Goal: Information Seeking & Learning: Learn about a topic

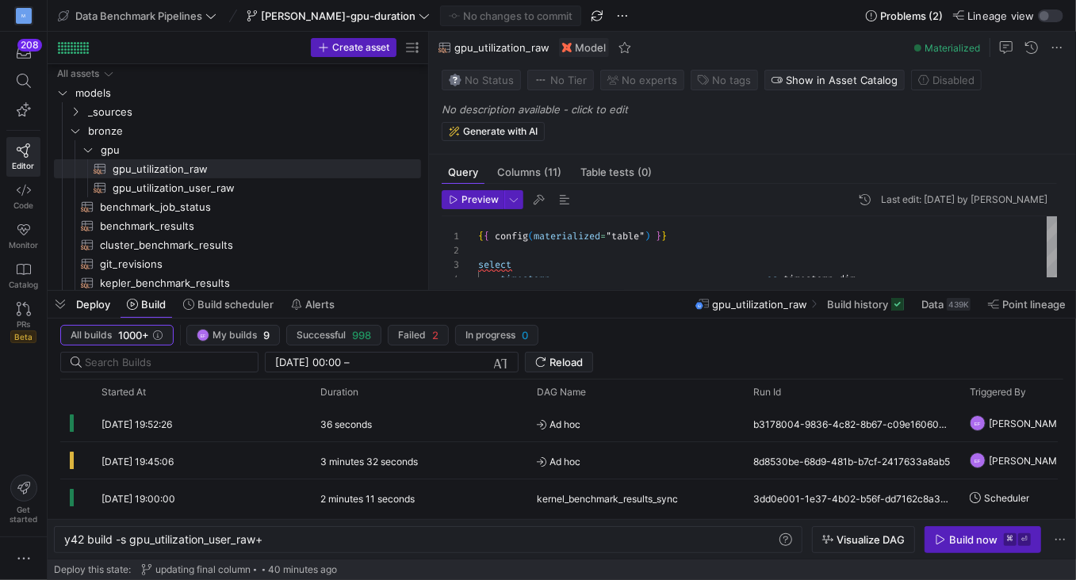
scroll to position [0, 201]
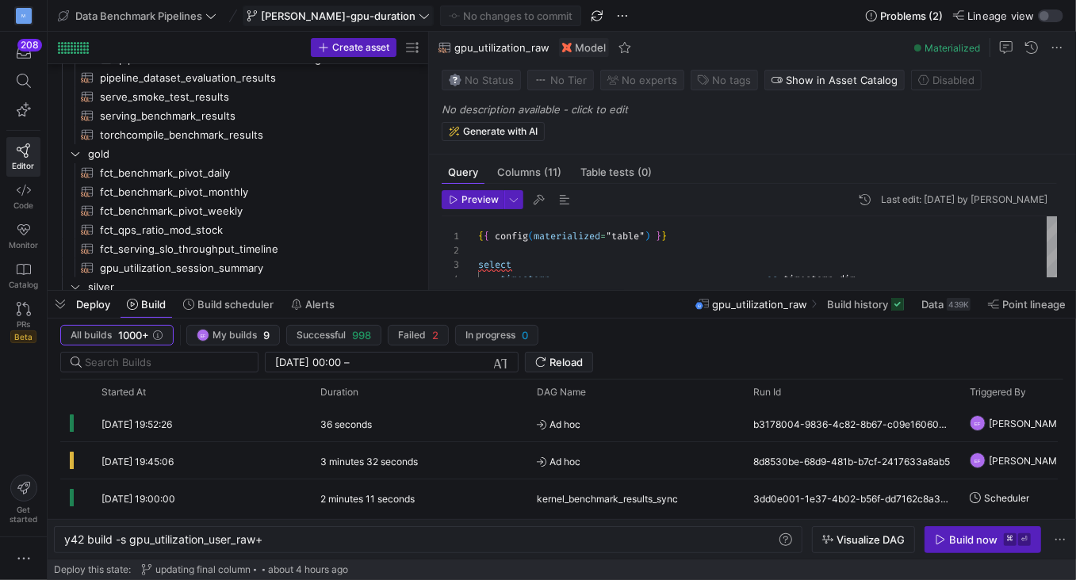
click at [357, 21] on span "[PERSON_NAME]-gpu-duration" at bounding box center [338, 16] width 183 height 13
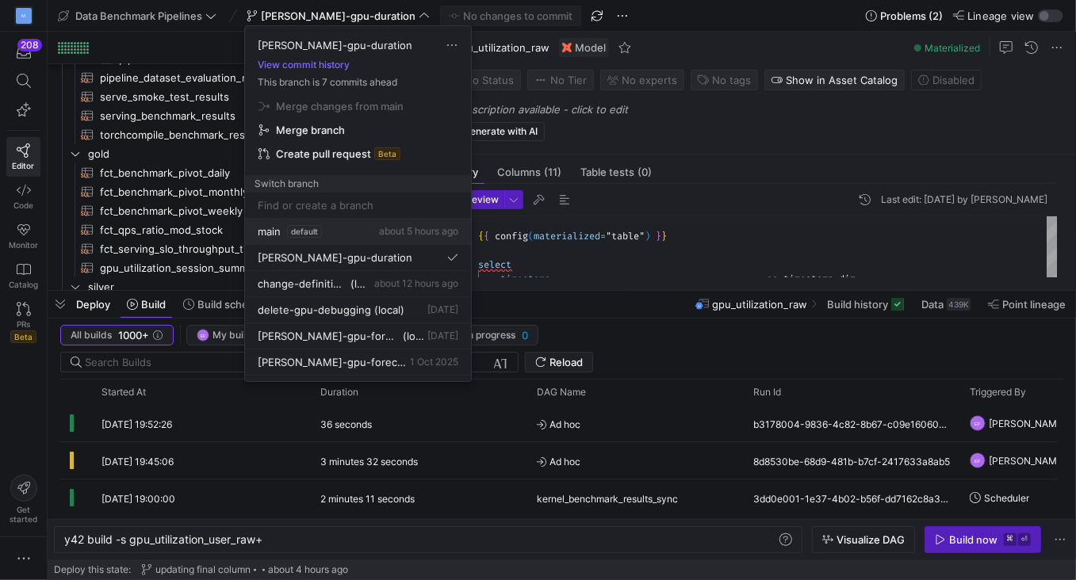
click at [264, 220] on button "main default about 5 hours ago" at bounding box center [358, 232] width 226 height 26
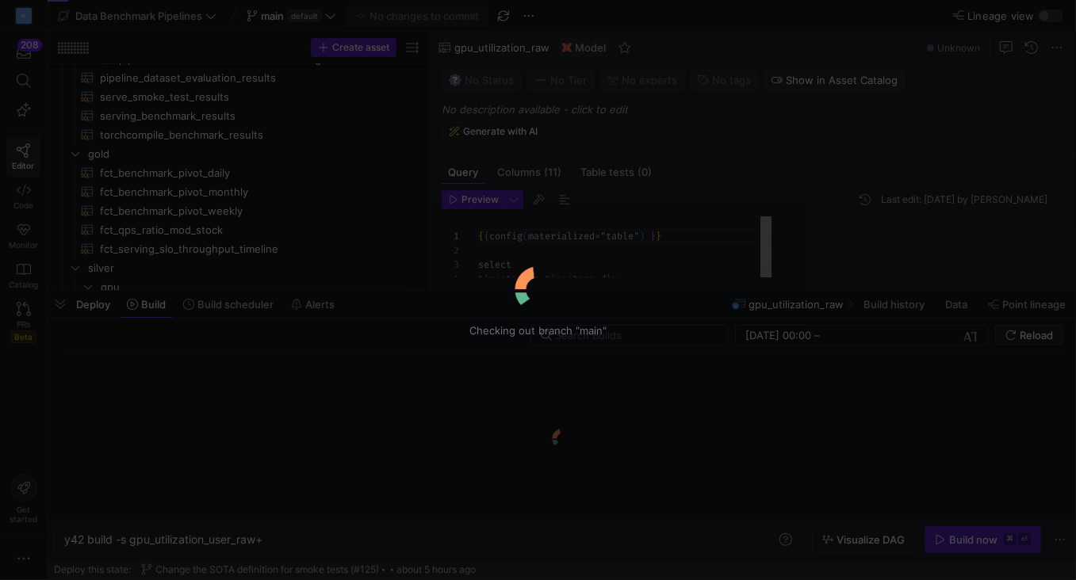
scroll to position [143, 0]
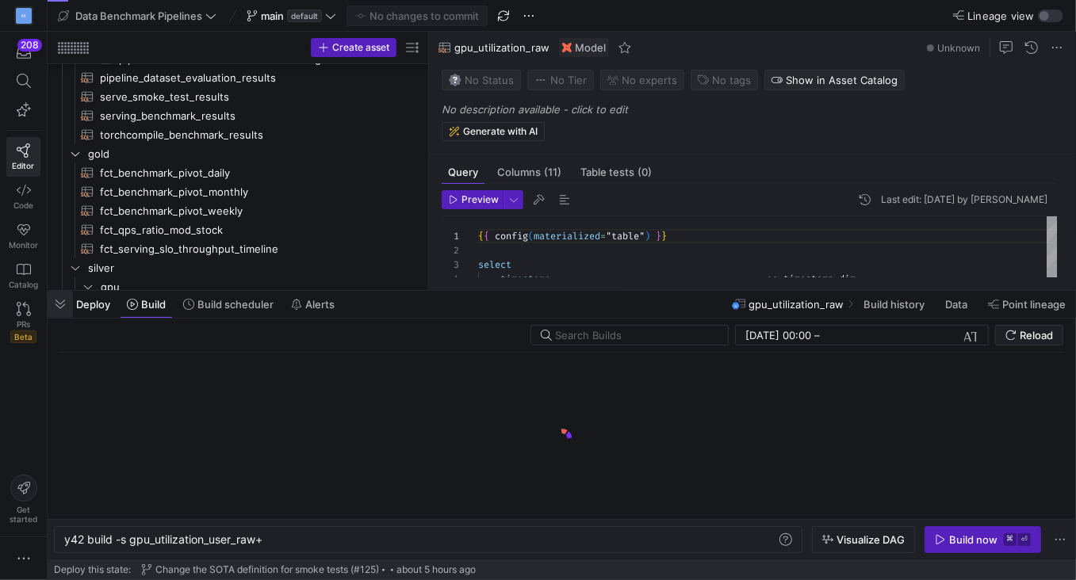
click at [60, 312] on span "button" at bounding box center [60, 304] width 25 height 27
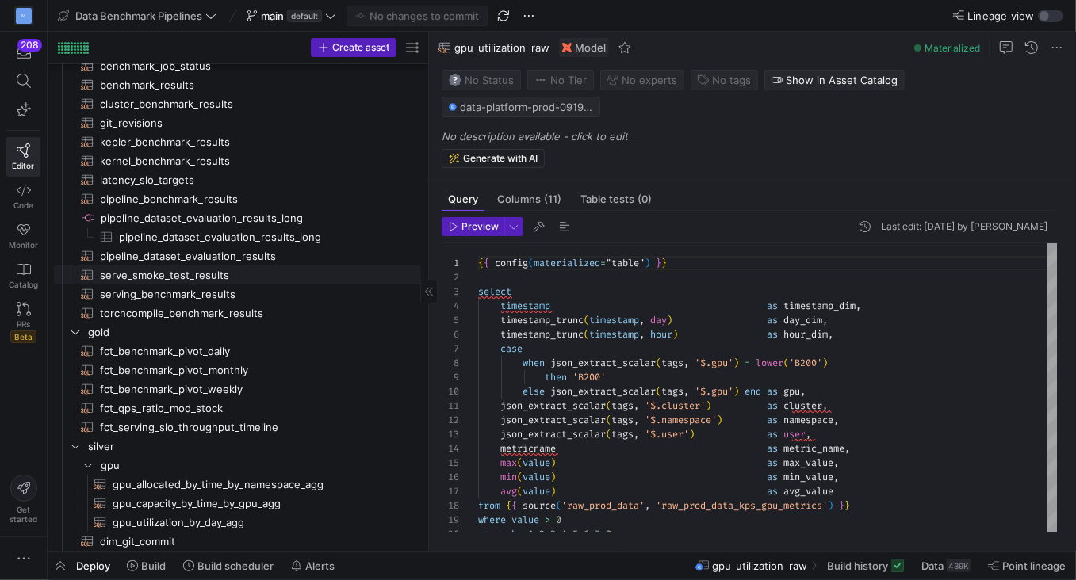
scroll to position [10, 0]
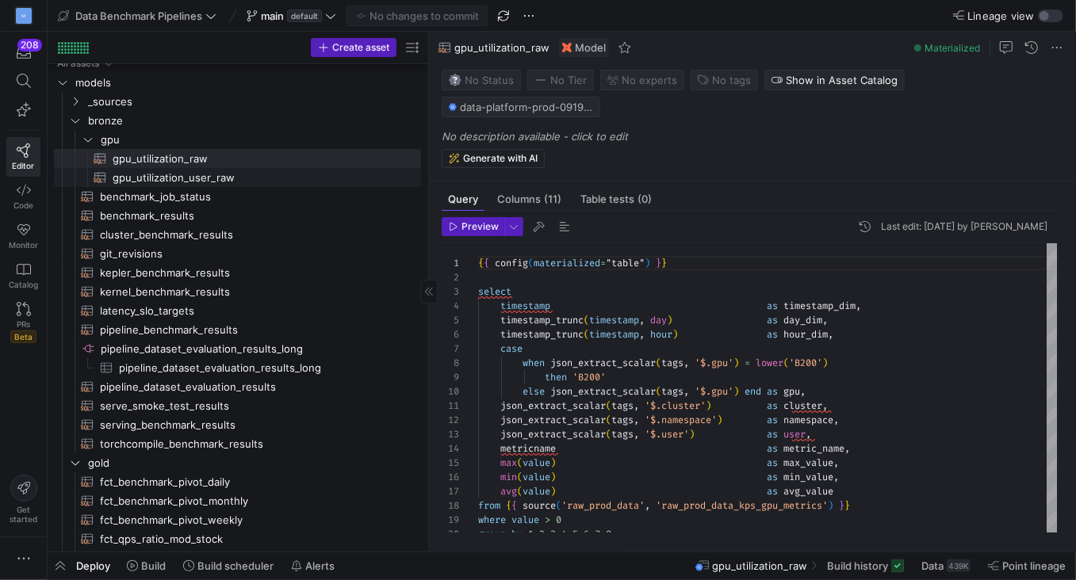
click at [200, 175] on span "gpu_utilization_user_raw​​​​​​​​​​" at bounding box center [258, 178] width 290 height 18
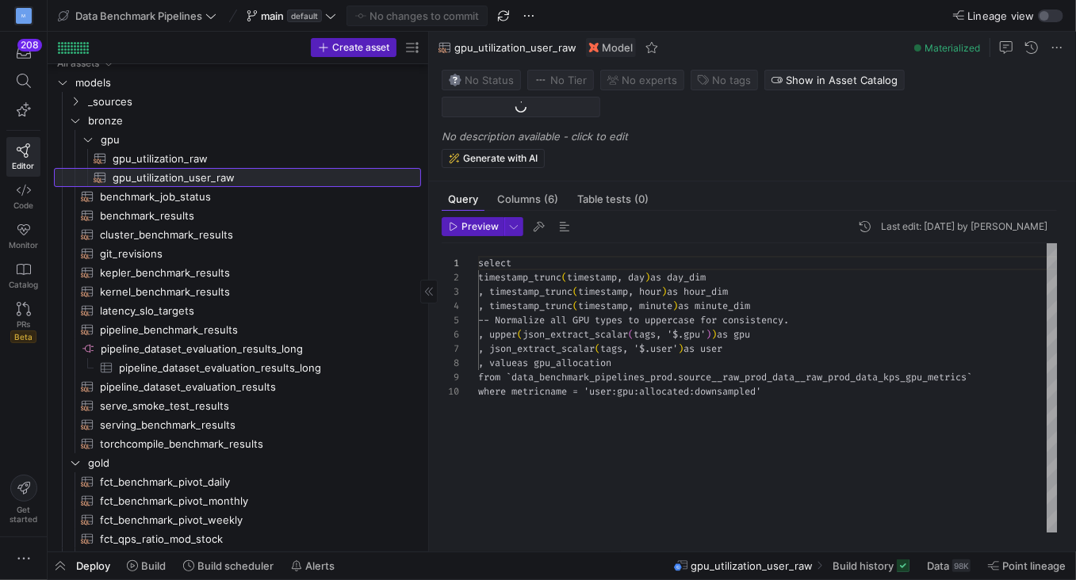
scroll to position [113, 0]
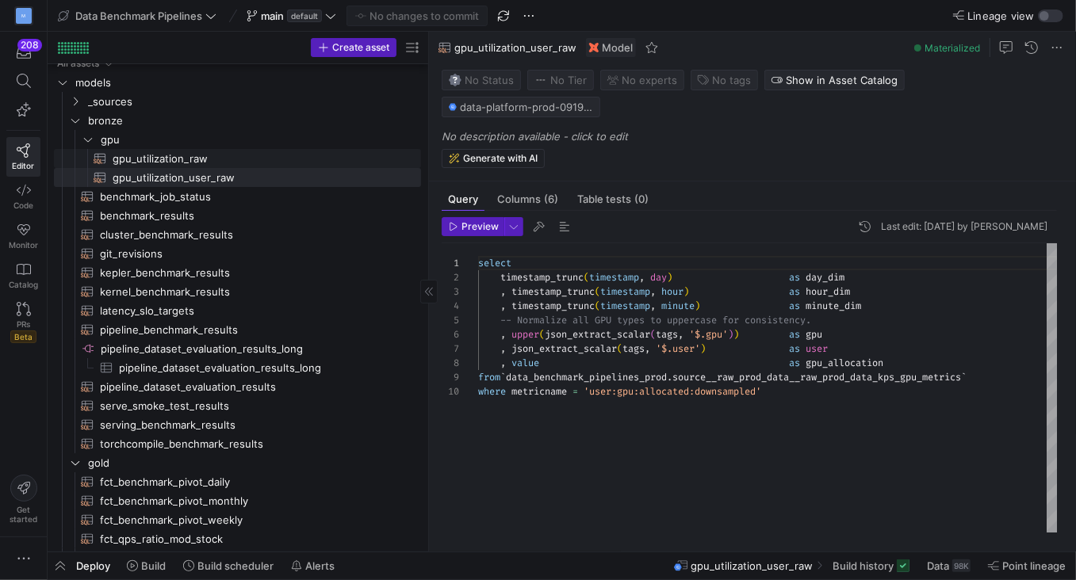
click at [186, 159] on span "gpu_utilization_raw​​​​​​​​​​" at bounding box center [258, 159] width 290 height 18
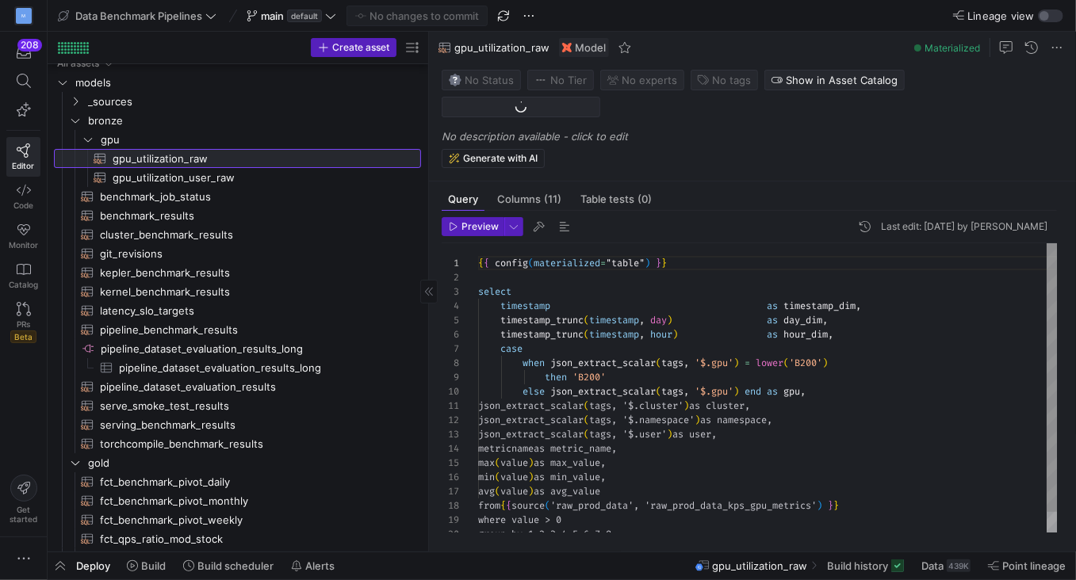
scroll to position [143, 0]
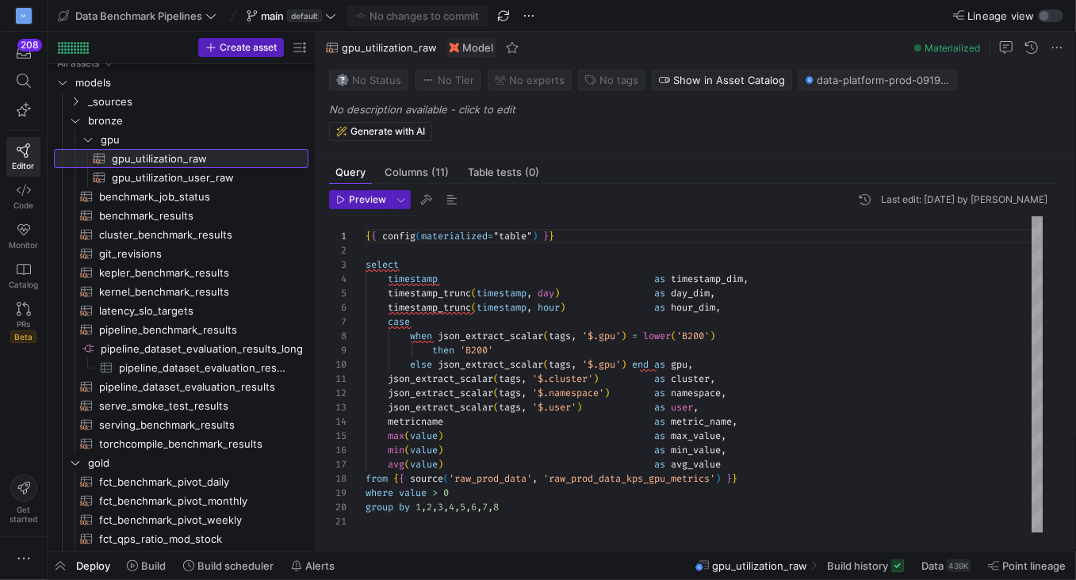
drag, startPoint x: 430, startPoint y: 127, endPoint x: 316, endPoint y: 125, distance: 114.2
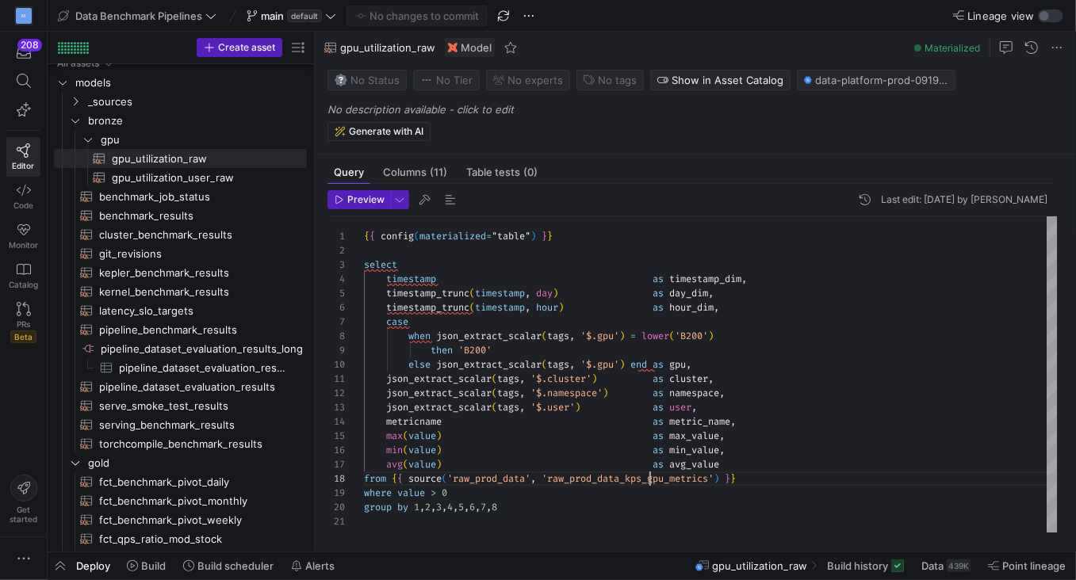
click at [652, 485] on div "{ { config ( materialized = "table" ) } } select timestamp as timestamp_dim , t…" at bounding box center [711, 374] width 694 height 317
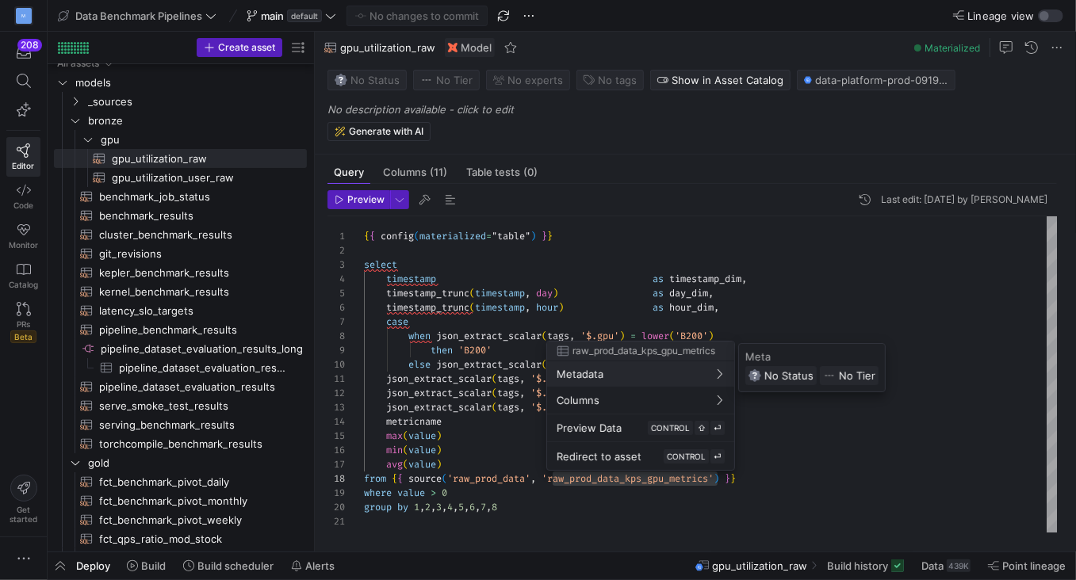
click at [729, 315] on div at bounding box center [538, 290] width 1076 height 580
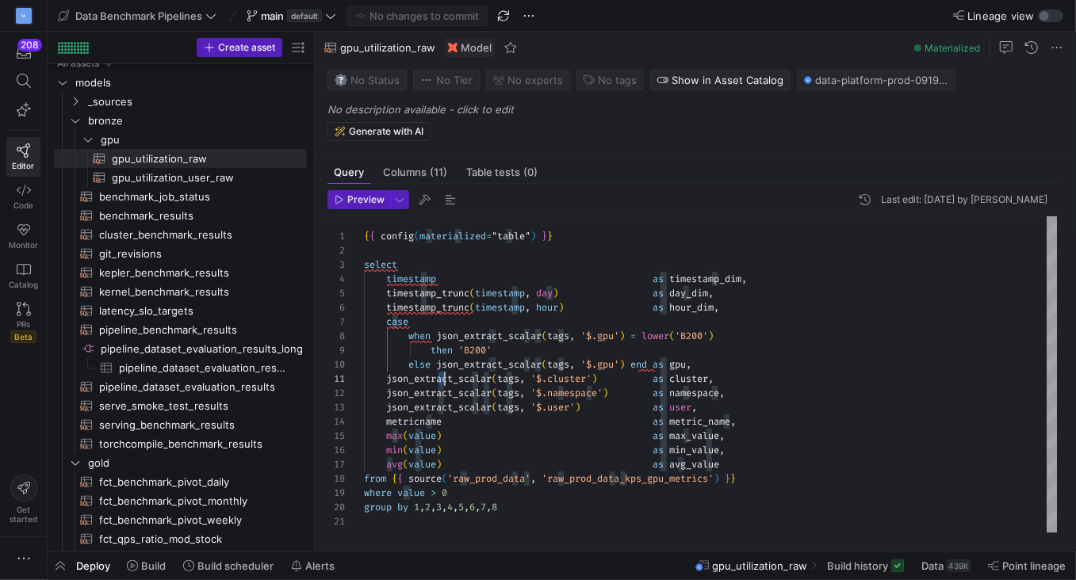
scroll to position [0, 79]
click at [441, 376] on div "{ { config ( materialized = "table" ) } } select timestamp as timestamp_dim , t…" at bounding box center [711, 374] width 694 height 317
click at [467, 429] on div "{ { config ( materialized = "table" ) } } select timestamp as timestamp_dim , t…" at bounding box center [711, 374] width 694 height 317
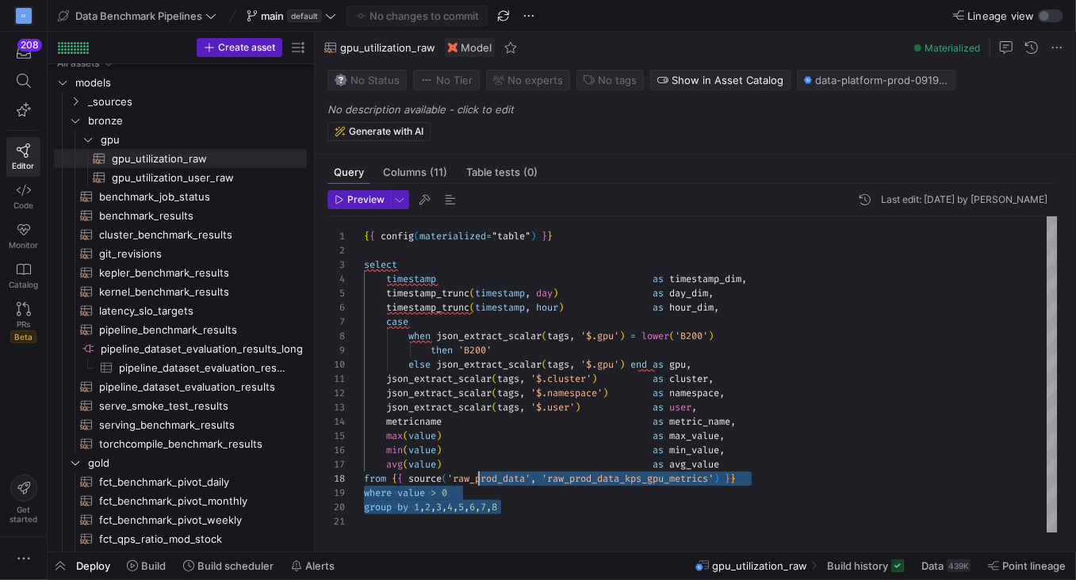
scroll to position [0, 0]
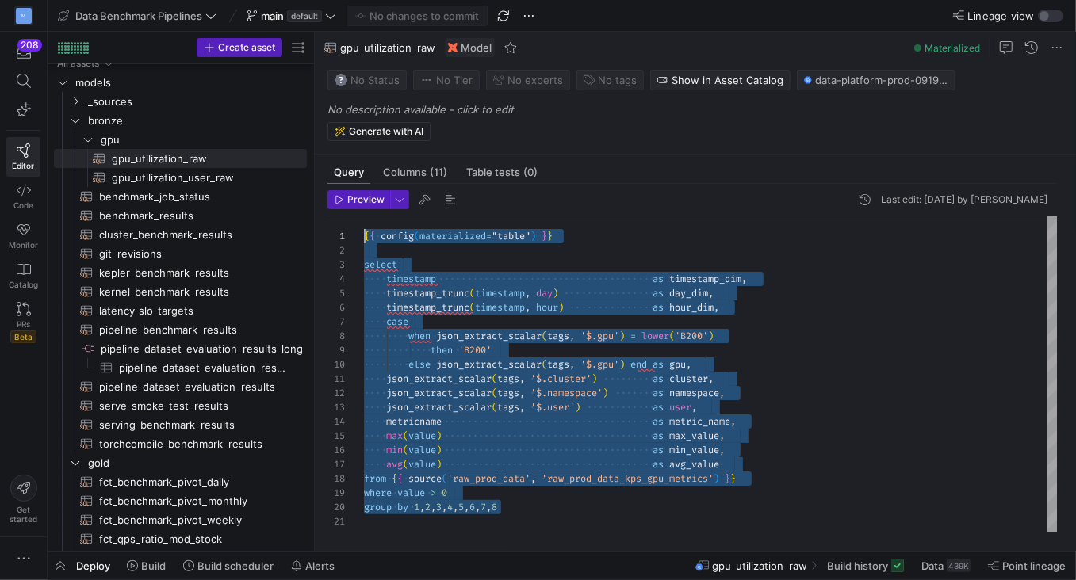
drag, startPoint x: 517, startPoint y: 513, endPoint x: 362, endPoint y: 215, distance: 335.9
click at [364, 216] on div "{ { config ( materialized = "table" ) } } select timestamp as timestamp_dim , t…" at bounding box center [711, 374] width 694 height 317
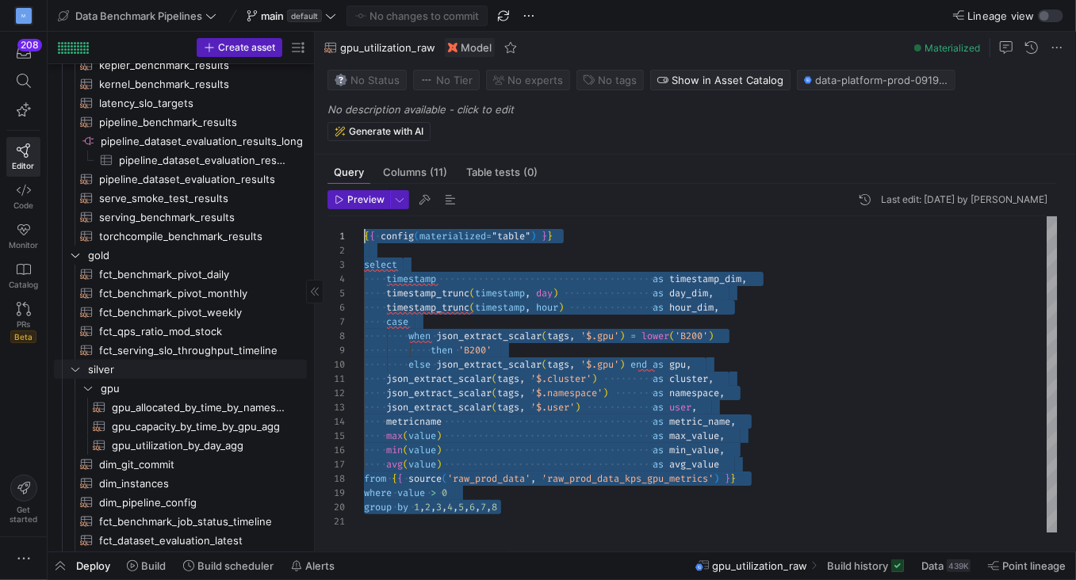
scroll to position [216, 0]
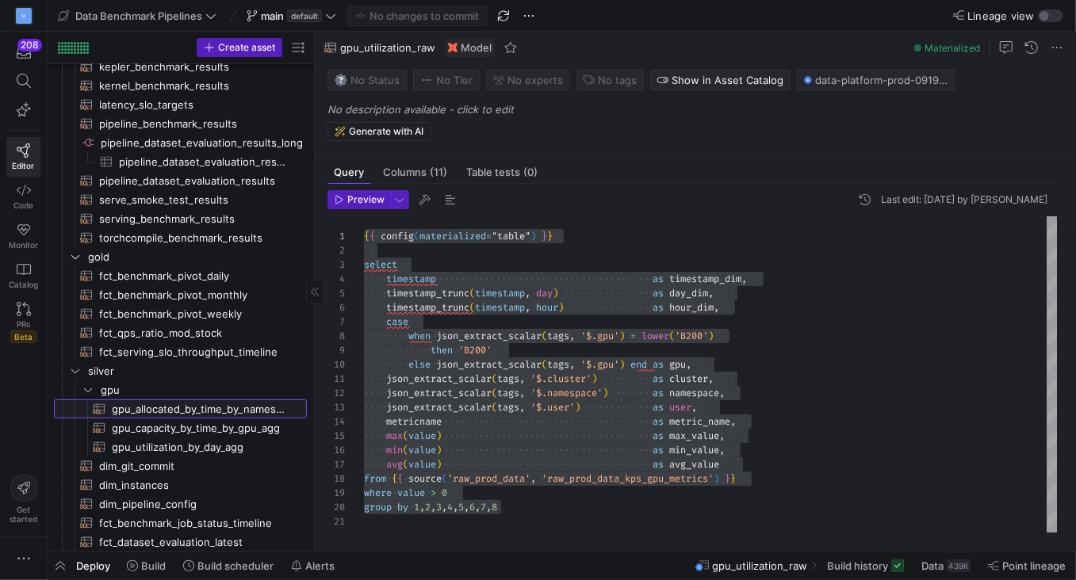
click at [166, 410] on span "gpu_allocated_by_time_by_namespace_agg​​​​​​​​​​" at bounding box center [200, 409] width 177 height 18
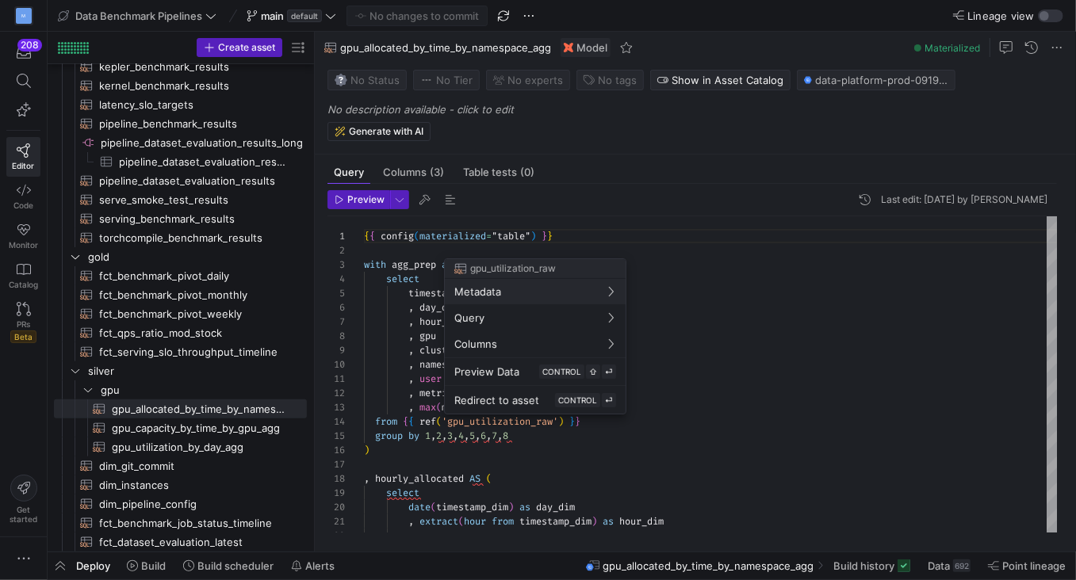
click at [209, 429] on div at bounding box center [538, 290] width 1076 height 580
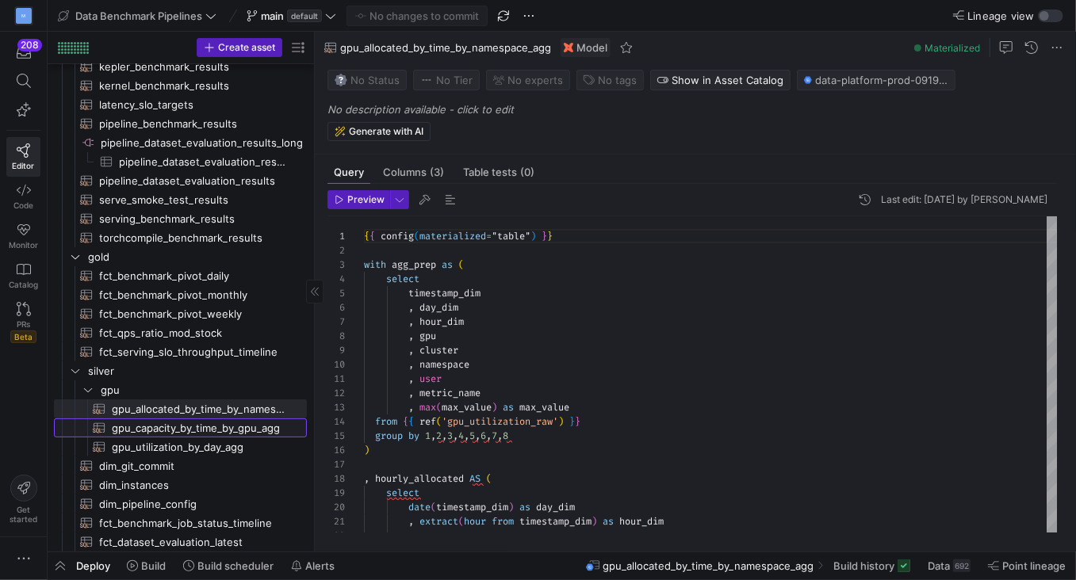
click at [235, 428] on span "gpu_capacity_by_time_by_gpu_agg​​​​​​​​​​" at bounding box center [200, 429] width 177 height 18
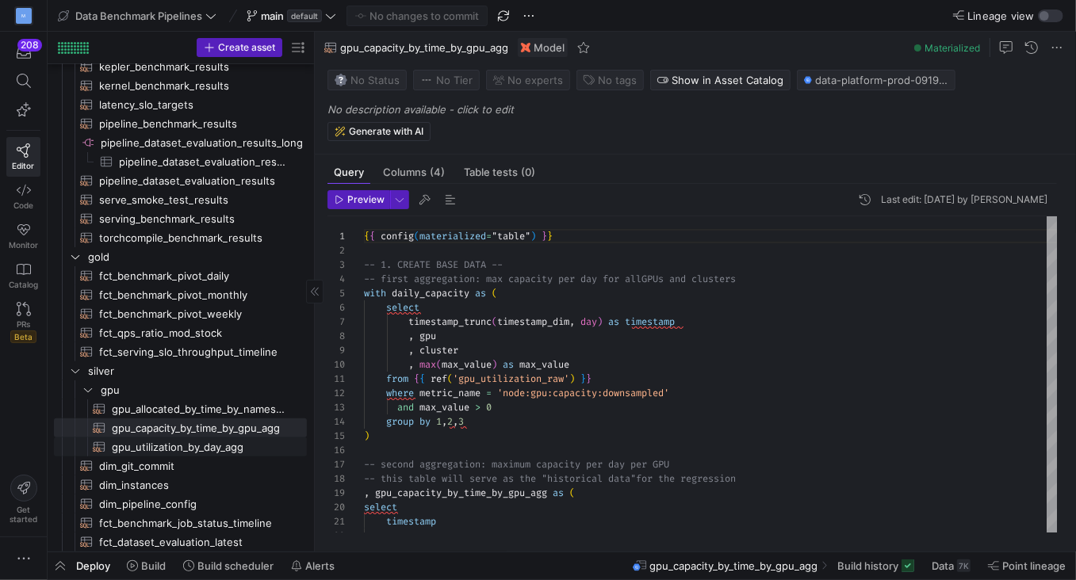
click at [205, 451] on span "gpu_utilization_by_day_agg​​​​​​​​​​" at bounding box center [200, 448] width 177 height 18
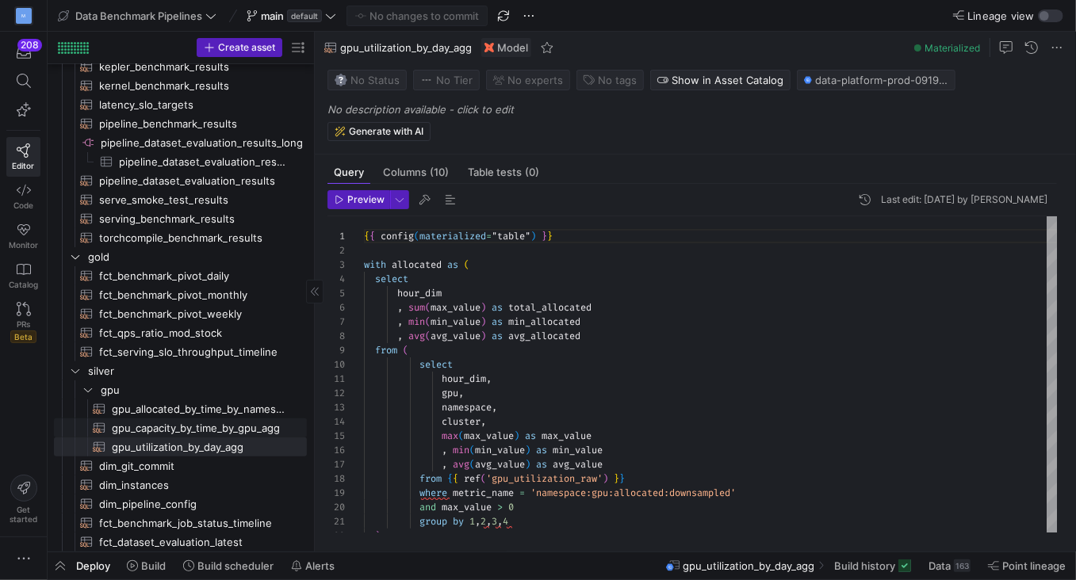
click at [210, 422] on span "gpu_capacity_by_time_by_gpu_agg​​​​​​​​​​" at bounding box center [200, 429] width 177 height 18
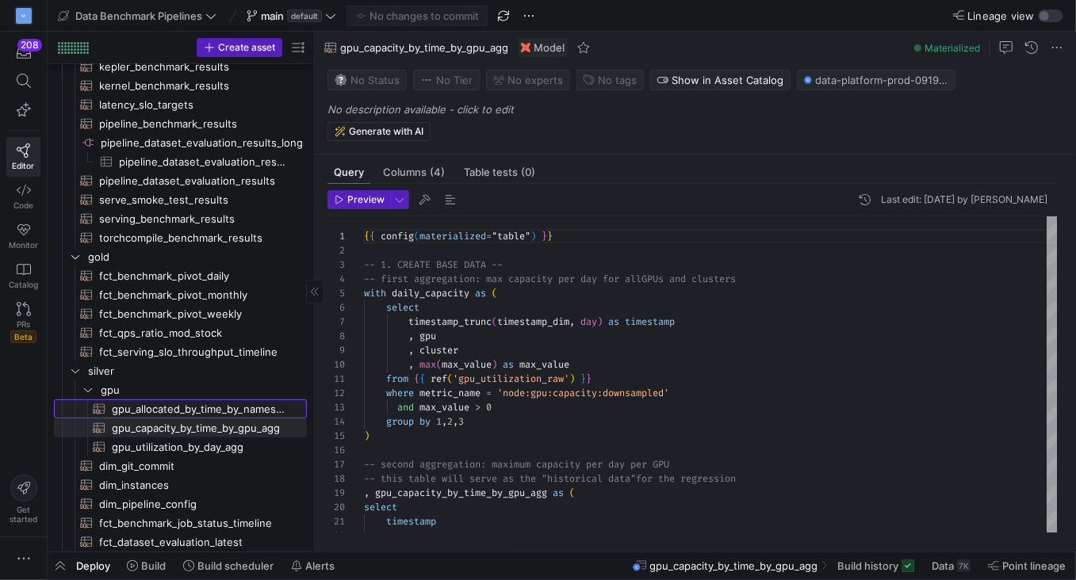
click at [216, 406] on span "gpu_allocated_by_time_by_namespace_agg​​​​​​​​​​" at bounding box center [200, 409] width 177 height 18
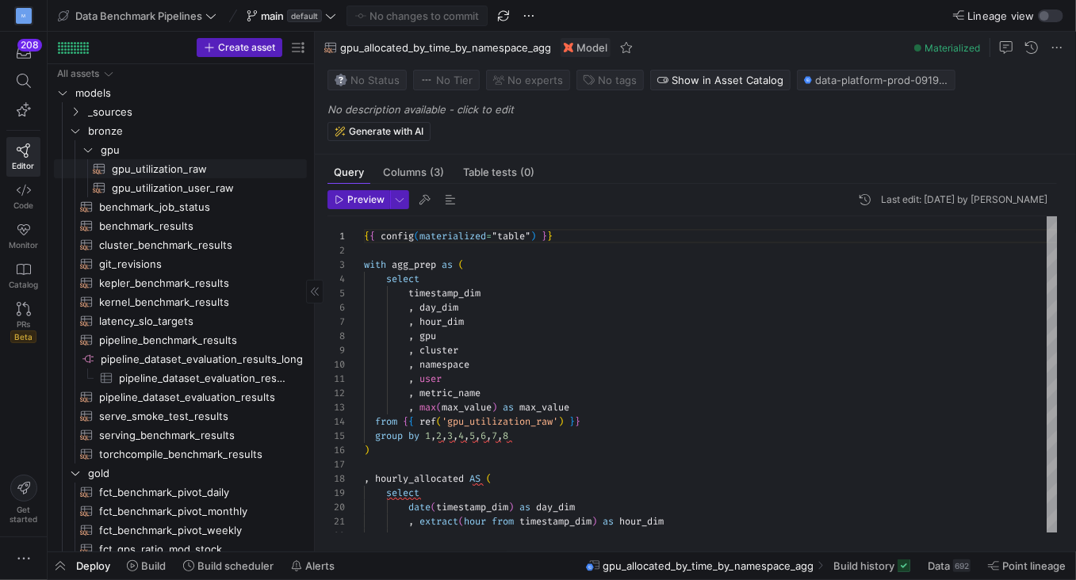
click at [190, 170] on span "gpu_utilization_raw​​​​​​​​​​" at bounding box center [200, 169] width 177 height 18
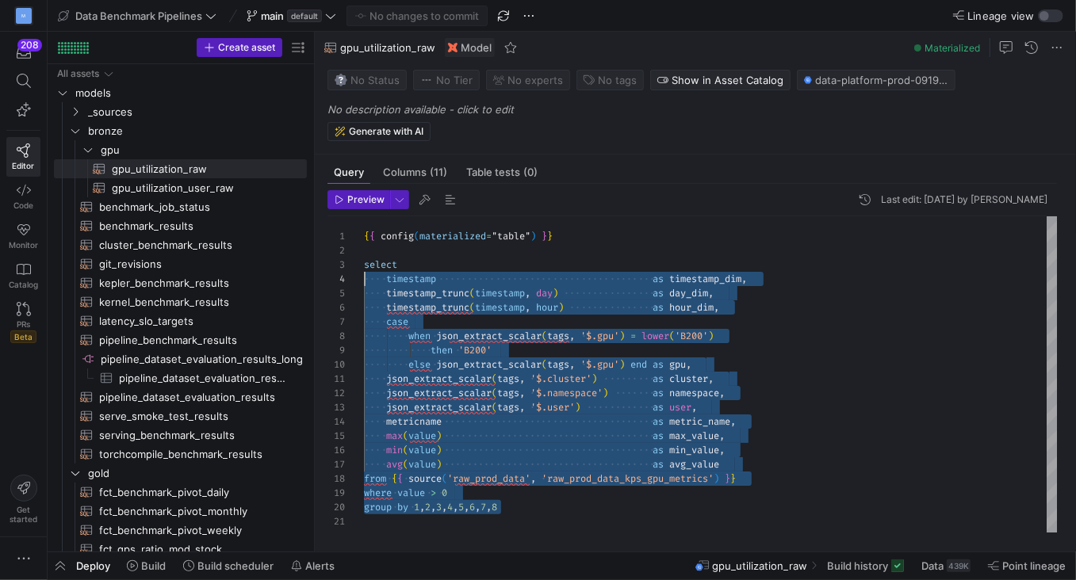
drag, startPoint x: 536, startPoint y: 513, endPoint x: 262, endPoint y: 147, distance: 457.7
click at [364, 216] on div "{ { config ( materialized = "table" ) } } select timestamp as timestamp_dim , t…" at bounding box center [711, 374] width 694 height 317
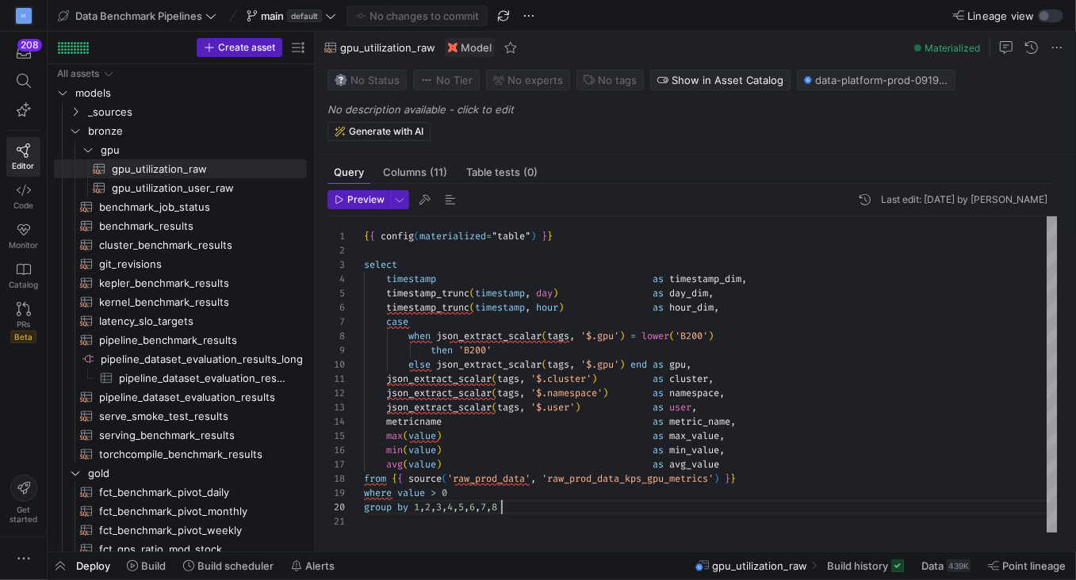
scroll to position [114, 137]
click at [538, 508] on div "{ { config ( materialized = "table" ) } } select timestamp as timestamp_dim , t…" at bounding box center [711, 374] width 694 height 317
click at [607, 481] on div "{ { config ( materialized = "table" ) } } select timestamp as timestamp_dim , t…" at bounding box center [711, 374] width 694 height 317
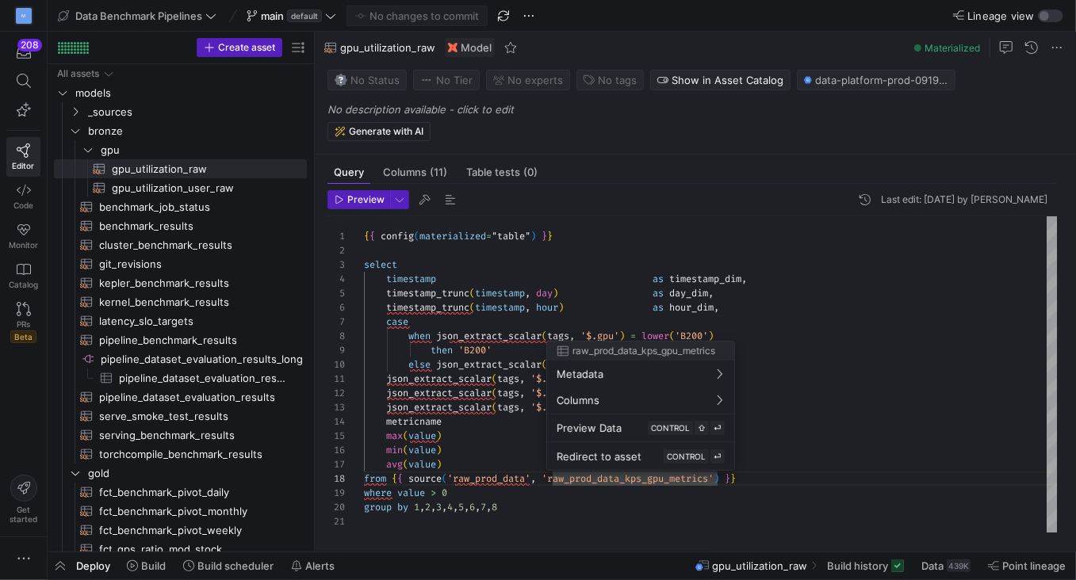
click at [452, 338] on div at bounding box center [538, 290] width 1076 height 580
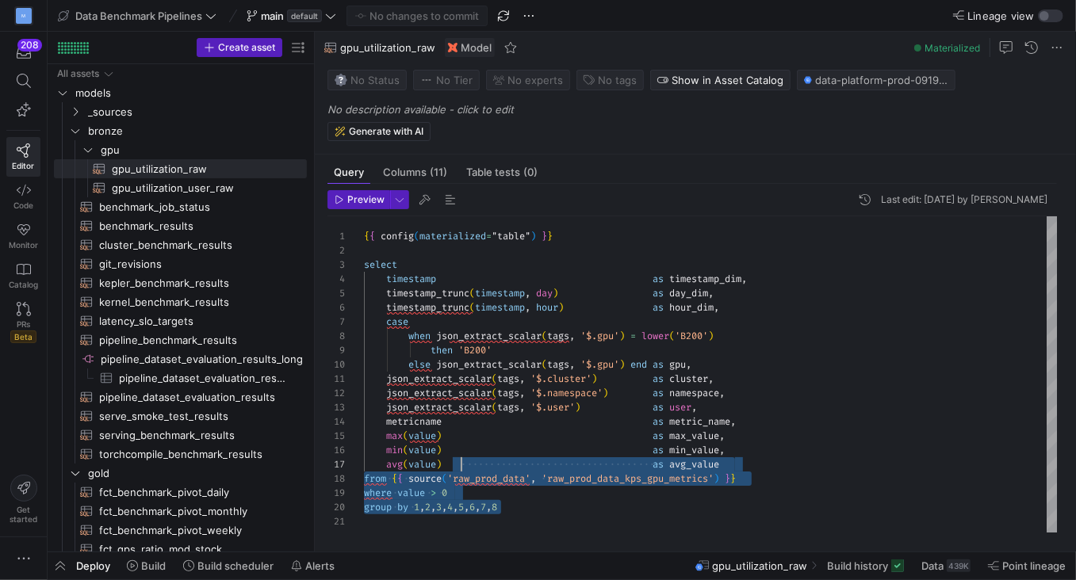
scroll to position [14, 0]
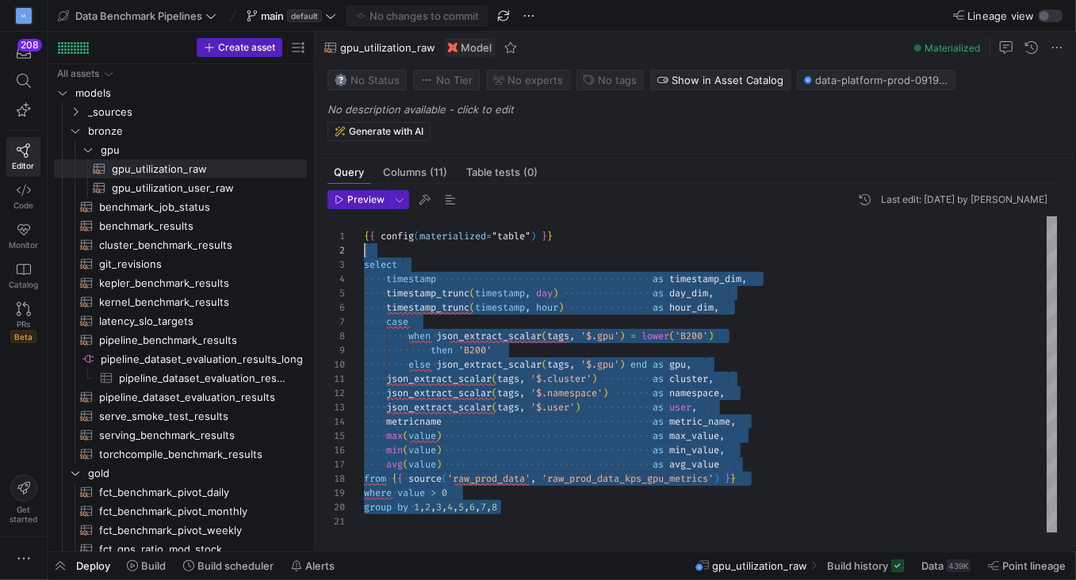
drag, startPoint x: 517, startPoint y: 504, endPoint x: 314, endPoint y: 244, distance: 330.0
click at [364, 244] on div "{ { config ( materialized = "table" ) } } select timestamp as timestamp_dim , t…" at bounding box center [711, 374] width 694 height 317
click at [477, 453] on div "{ { config ( materialized = "table" ) } } select timestamp as timestamp_dim , t…" at bounding box center [711, 374] width 694 height 317
click at [703, 466] on div "{ { config ( materialized = "table" ) } } select timestamp as timestamp_dim , t…" at bounding box center [711, 374] width 694 height 317
click at [766, 463] on div "{ { config ( materialized = "table" ) } } select timestamp as timestamp_dim , t…" at bounding box center [711, 374] width 694 height 317
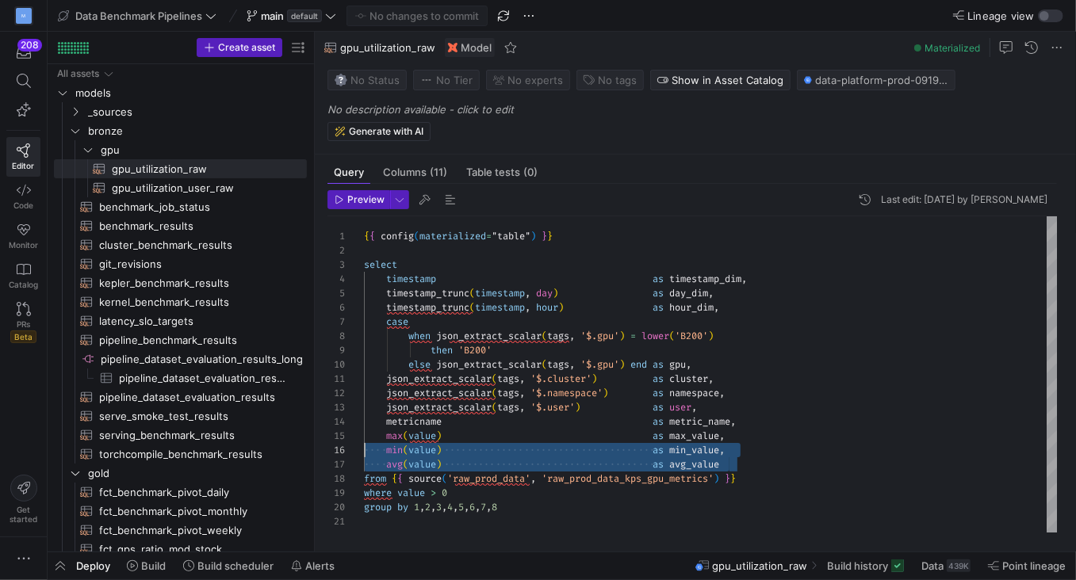
scroll to position [56, 0]
drag, startPoint x: 751, startPoint y: 463, endPoint x: 331, endPoint y: 442, distance: 420.1
click at [364, 442] on div "{ { config ( materialized = "table" ) } } select timestamp as timestamp_dim , t…" at bounding box center [711, 374] width 694 height 317
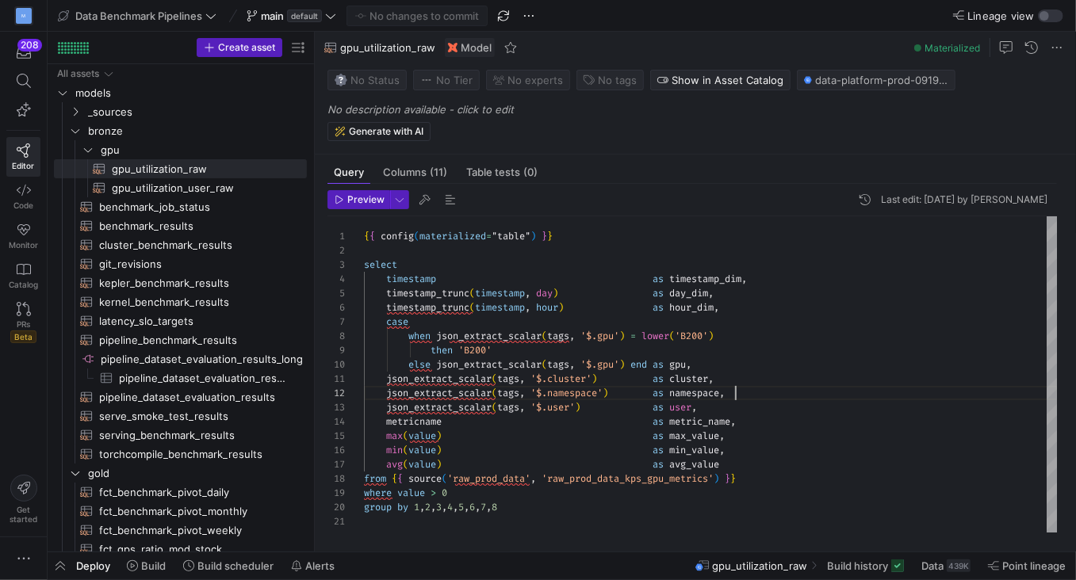
scroll to position [14, 371]
click at [764, 386] on div "{ { config ( materialized = "table" ) } } select timestamp as timestamp_dim , t…" at bounding box center [711, 374] width 694 height 317
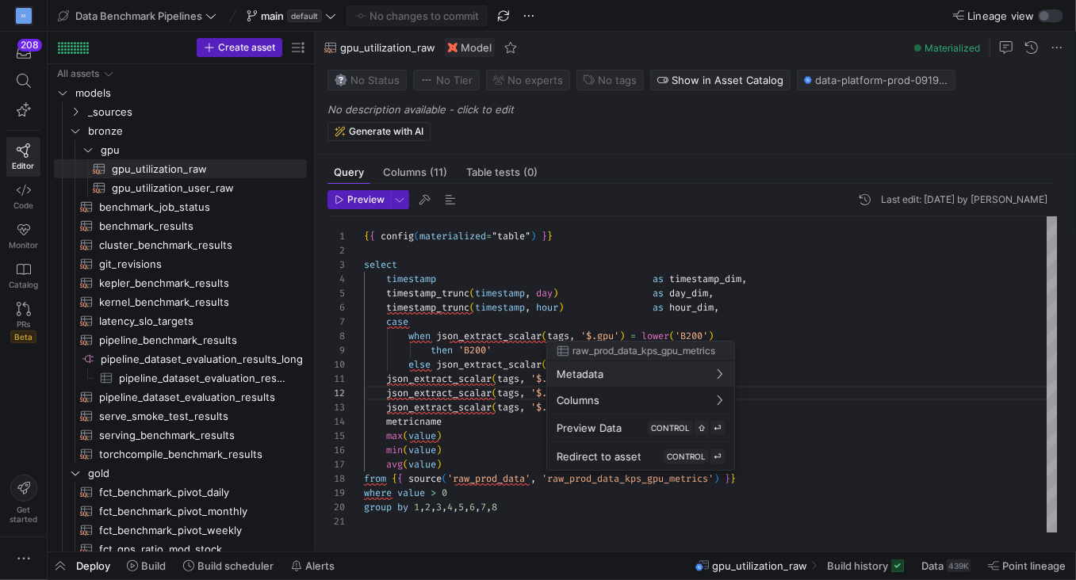
click at [684, 481] on div at bounding box center [538, 290] width 1076 height 580
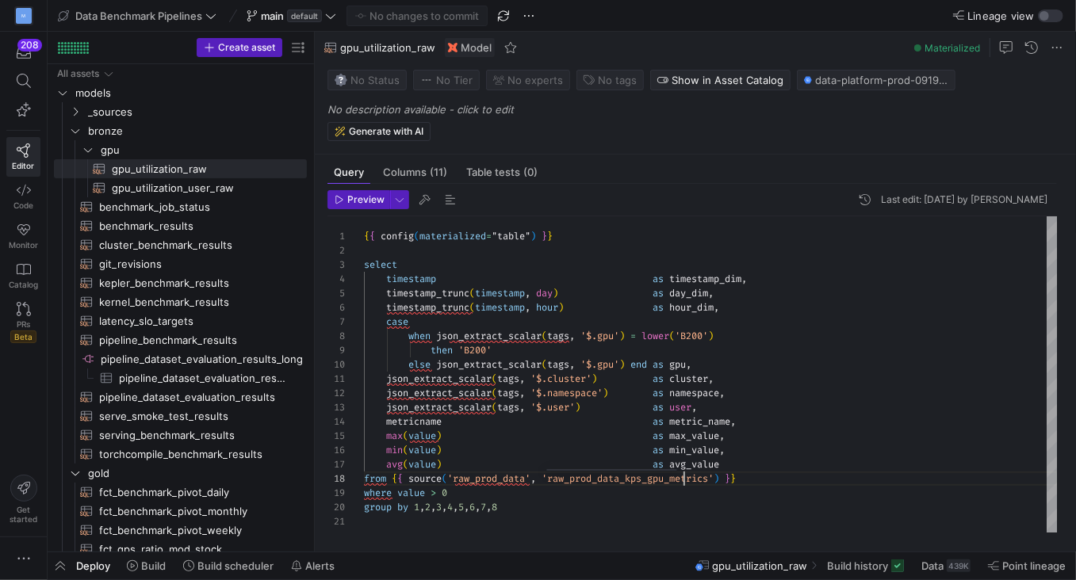
scroll to position [99, 320]
click at [684, 481] on div "{ { config ( materialized = "table" ) } } select timestamp as timestamp_dim , t…" at bounding box center [711, 374] width 694 height 317
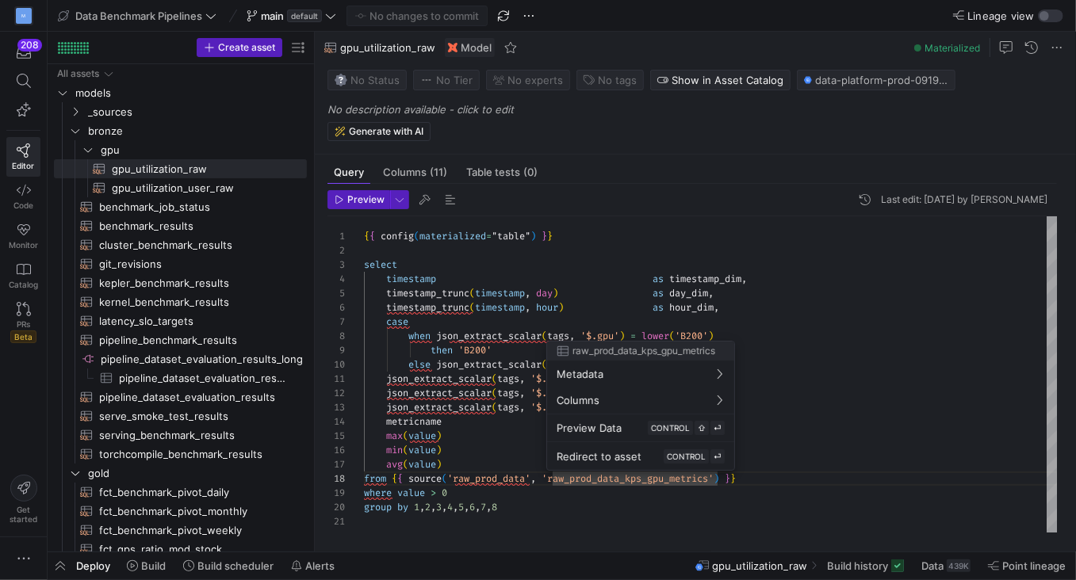
click at [822, 392] on div at bounding box center [538, 290] width 1076 height 580
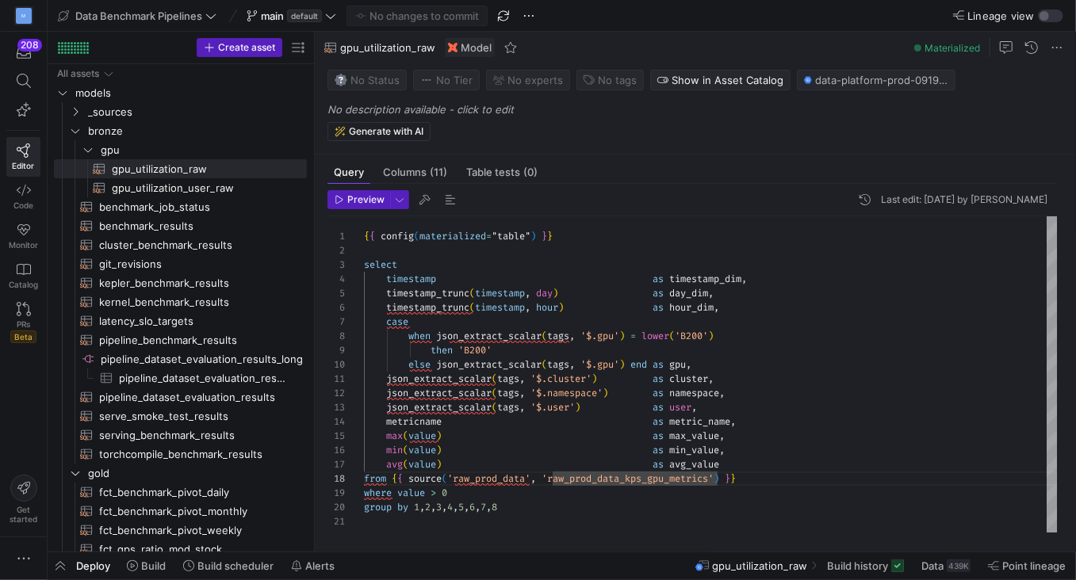
scroll to position [28, 205]
click at [567, 413] on div "{ { config ( materialized = "table" ) } } select timestamp as timestamp_dim , t…" at bounding box center [711, 374] width 694 height 317
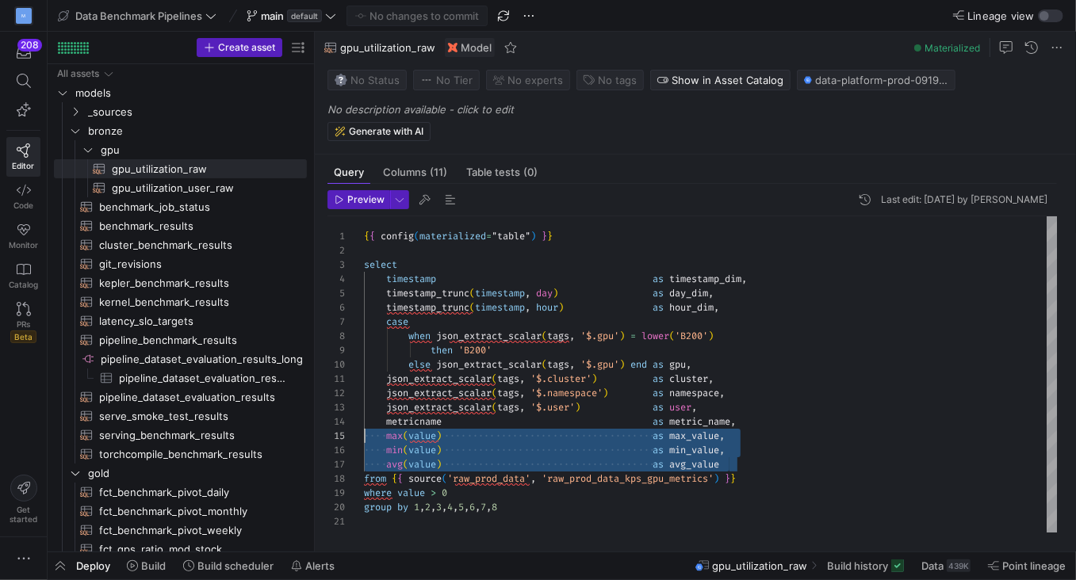
scroll to position [56, 0]
drag, startPoint x: 745, startPoint y: 466, endPoint x: 335, endPoint y: 438, distance: 410.2
click at [364, 438] on div "{ { config ( materialized = "table" ) } } select timestamp as timestamp_dim , t…" at bounding box center [711, 374] width 694 height 317
click at [466, 478] on div "{ { config ( materialized = "table" ) } } select timestamp as timestamp_dim , t…" at bounding box center [711, 374] width 694 height 317
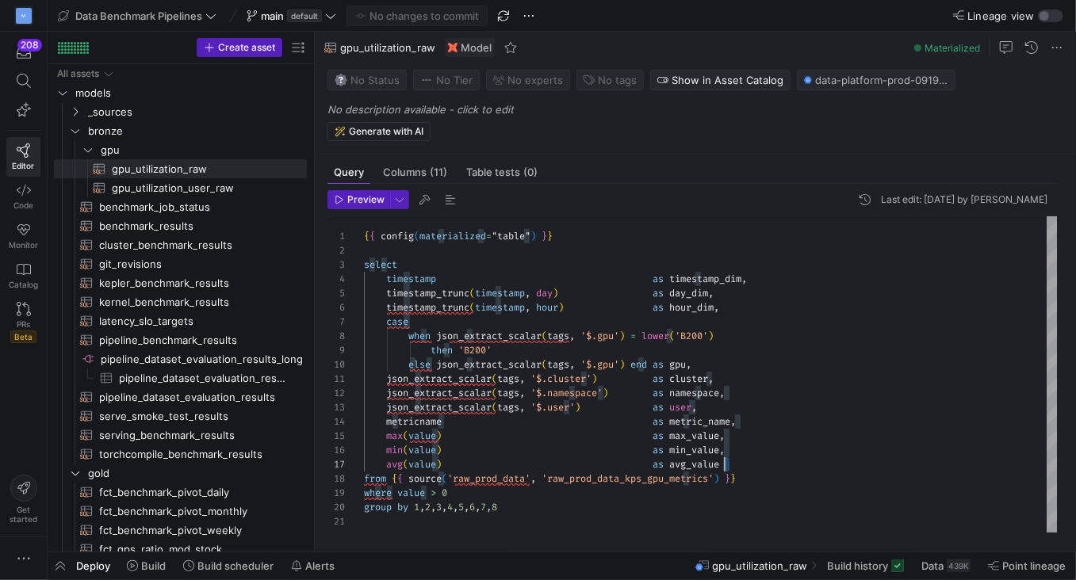
scroll to position [56, 0]
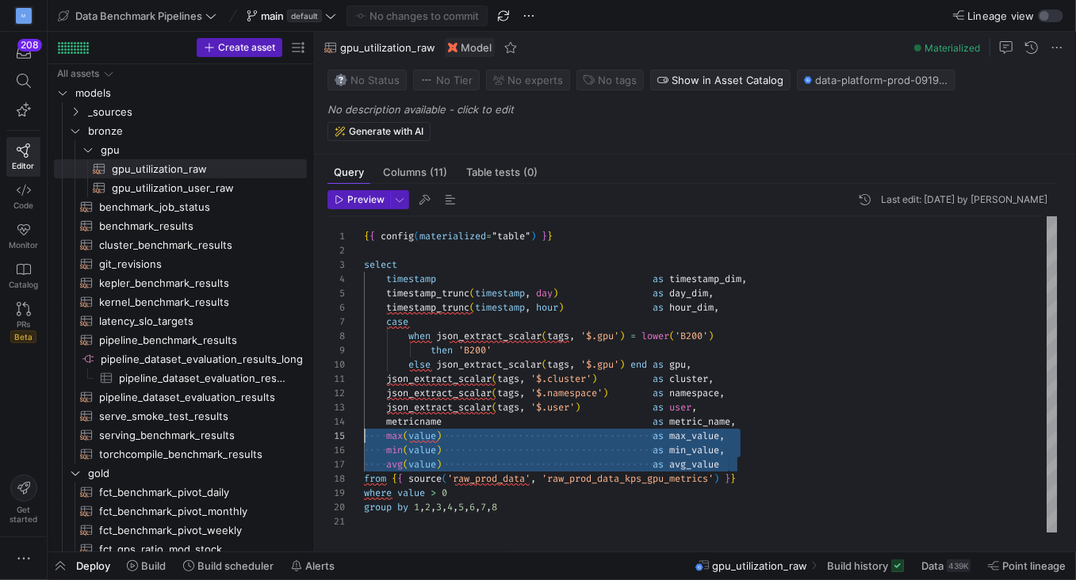
drag, startPoint x: 743, startPoint y: 466, endPoint x: 327, endPoint y: 433, distance: 417.6
click at [364, 433] on div "{ { config ( materialized = "table" ) } } select timestamp as timestamp_dim , t…" at bounding box center [711, 374] width 694 height 317
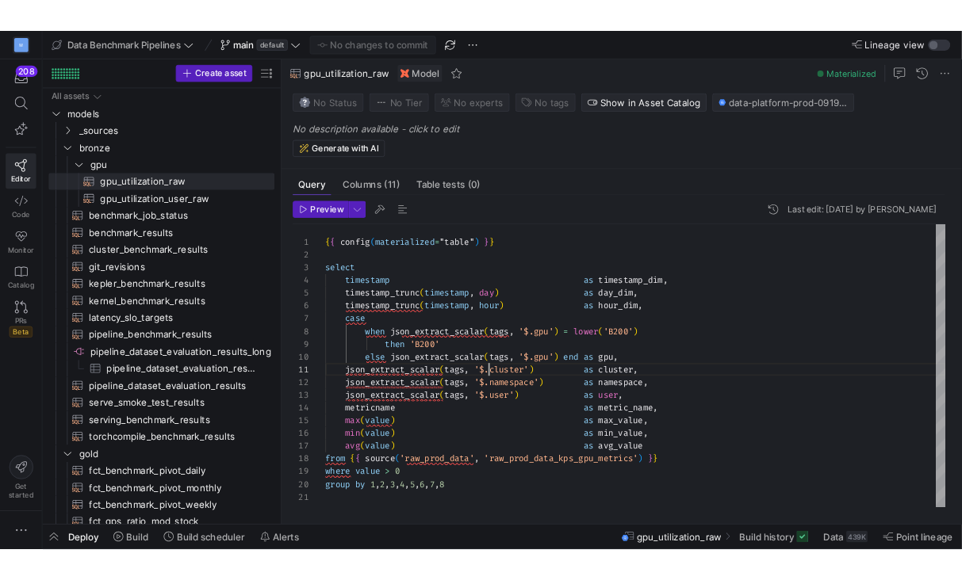
scroll to position [0, 182]
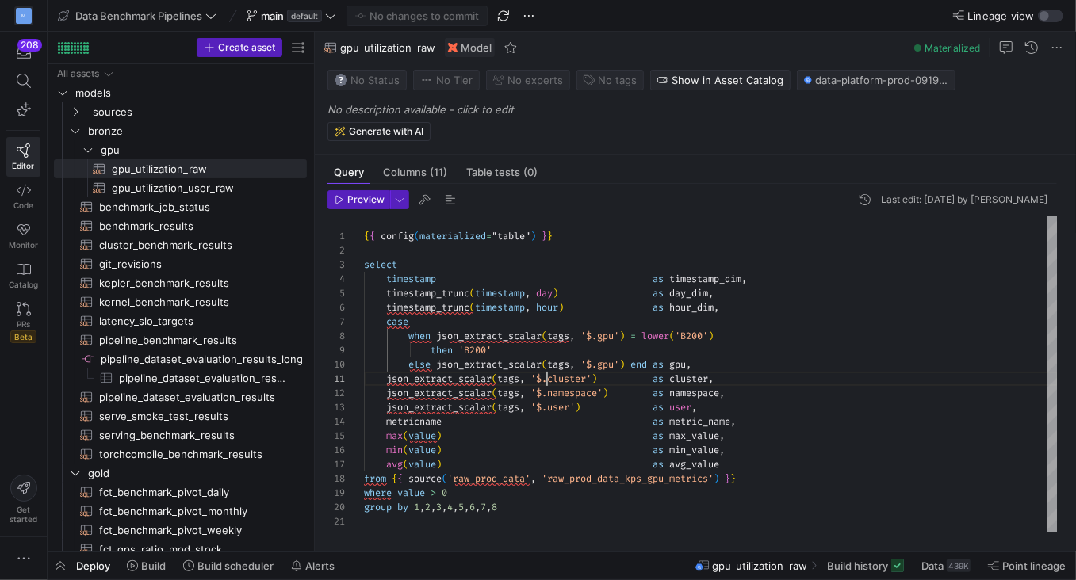
click at [546, 384] on div "{ { config ( materialized = "table" ) } } select timestamp as timestamp_dim , t…" at bounding box center [711, 374] width 694 height 317
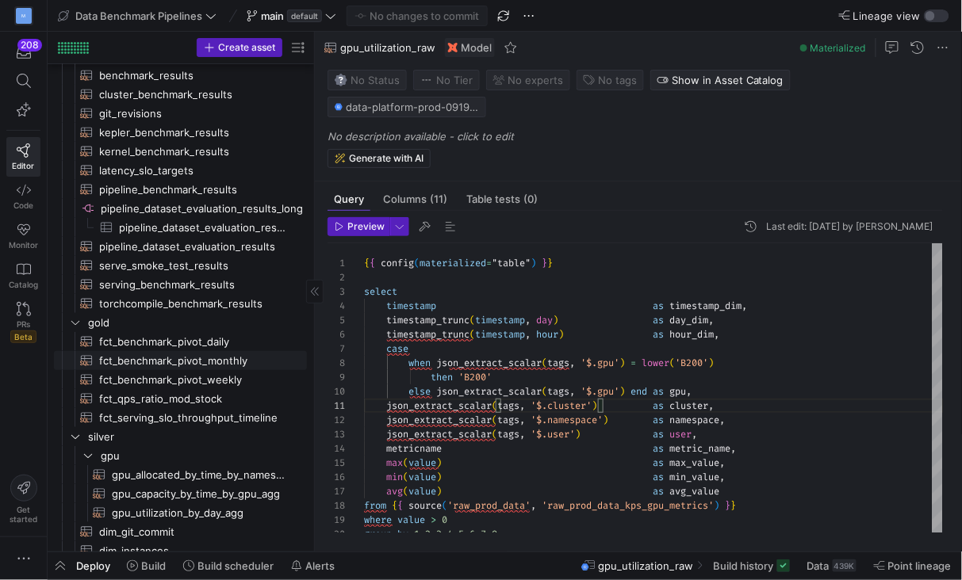
scroll to position [167, 0]
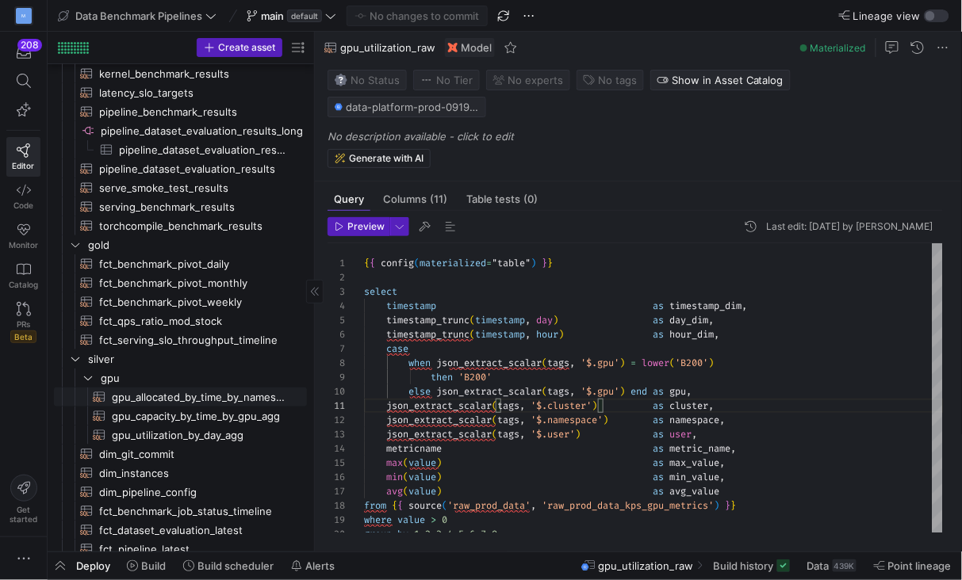
click at [166, 403] on span "gpu_allocated_by_time_by_namespace_agg​​​​​​​​​​" at bounding box center [200, 398] width 177 height 18
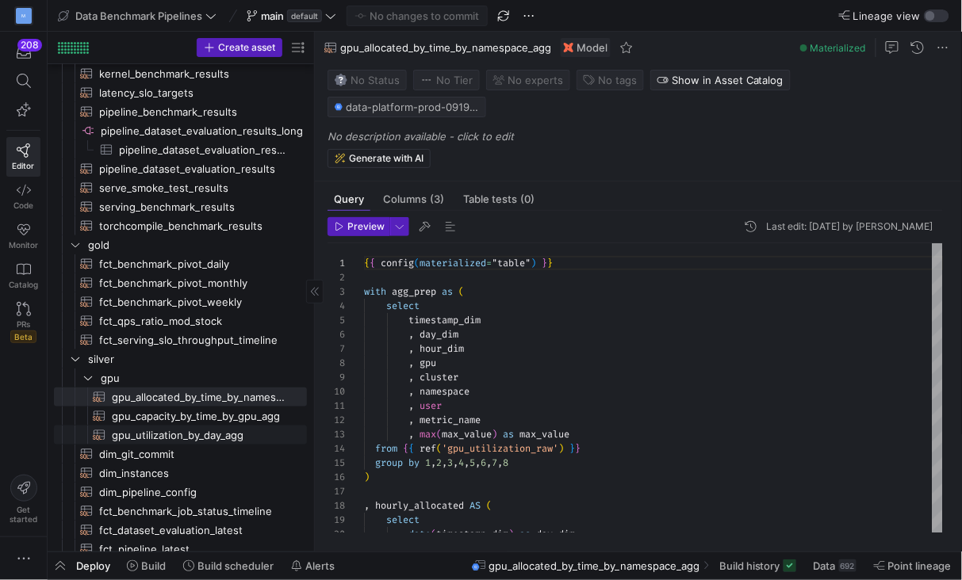
click at [201, 436] on span "gpu_utilization_by_day_agg​​​​​​​​​​" at bounding box center [200, 436] width 177 height 18
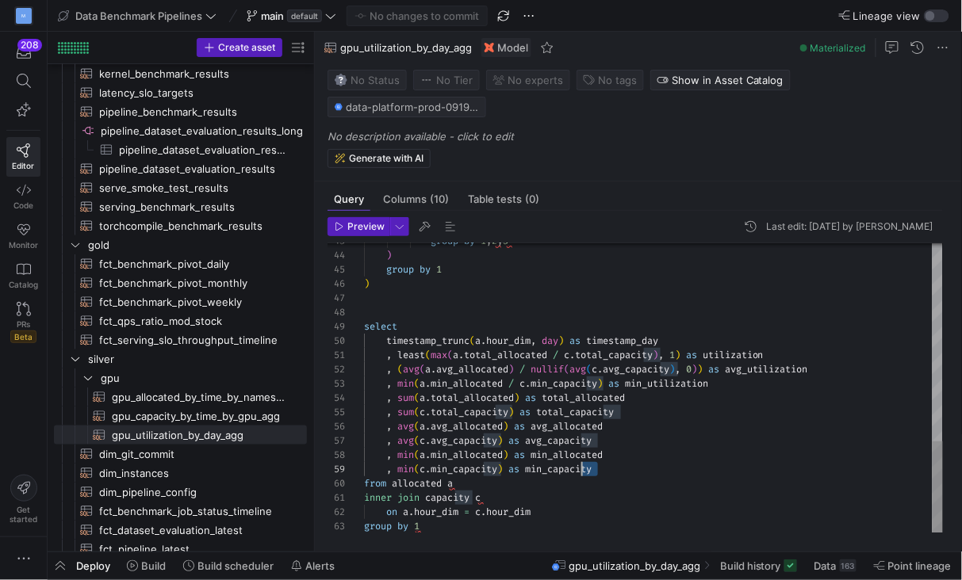
scroll to position [128, 0]
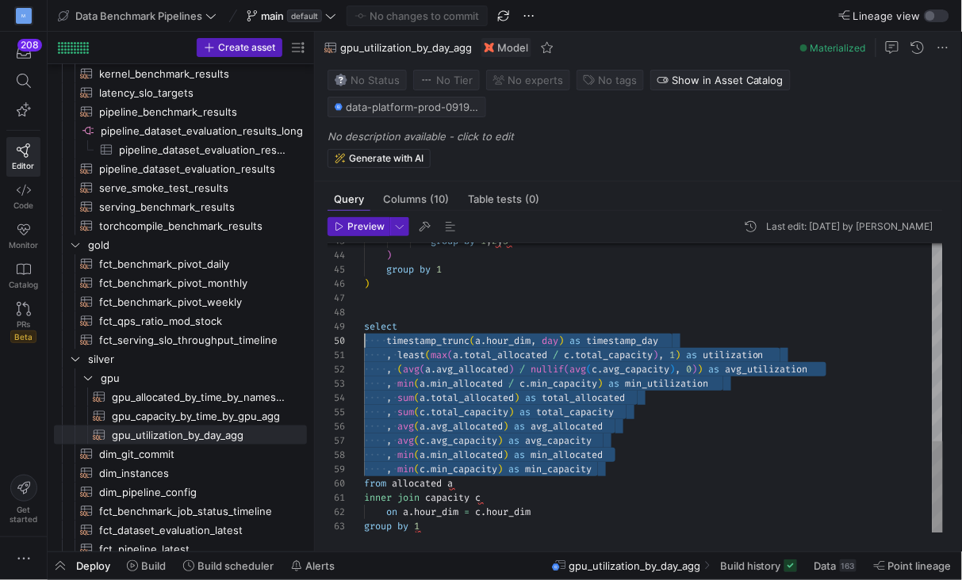
drag, startPoint x: 594, startPoint y: 466, endPoint x: 331, endPoint y: 341, distance: 291.2
click at [364, 341] on div "group by 1 , 2 , 3 ) group by 1 ) select timestamp_trunc ( a . hour_dim , day )…" at bounding box center [654, 78] width 580 height 912
type textarea ", least(max([DOMAIN_NAME]_allocated / [DOMAIN_NAME]_capacity), 1) as utilizatio…"
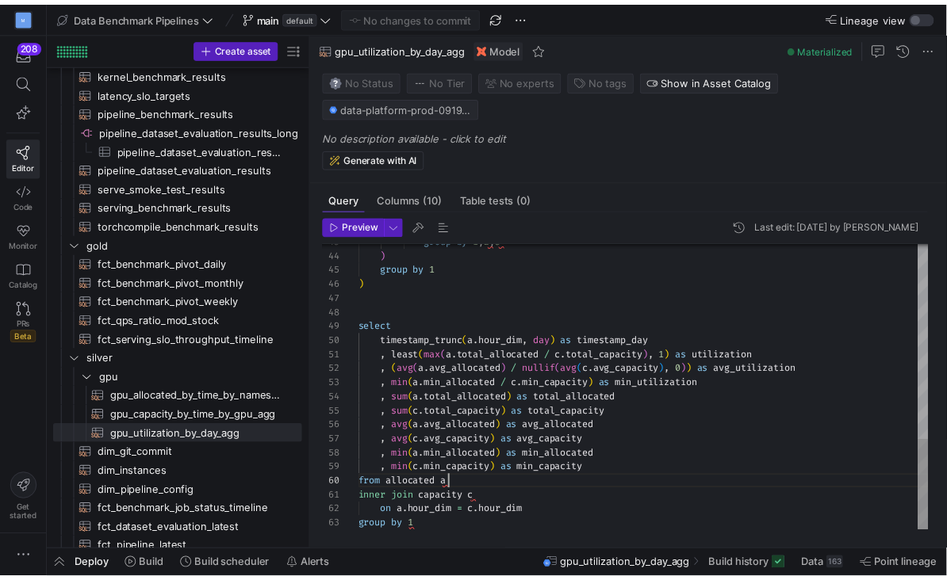
scroll to position [128, 91]
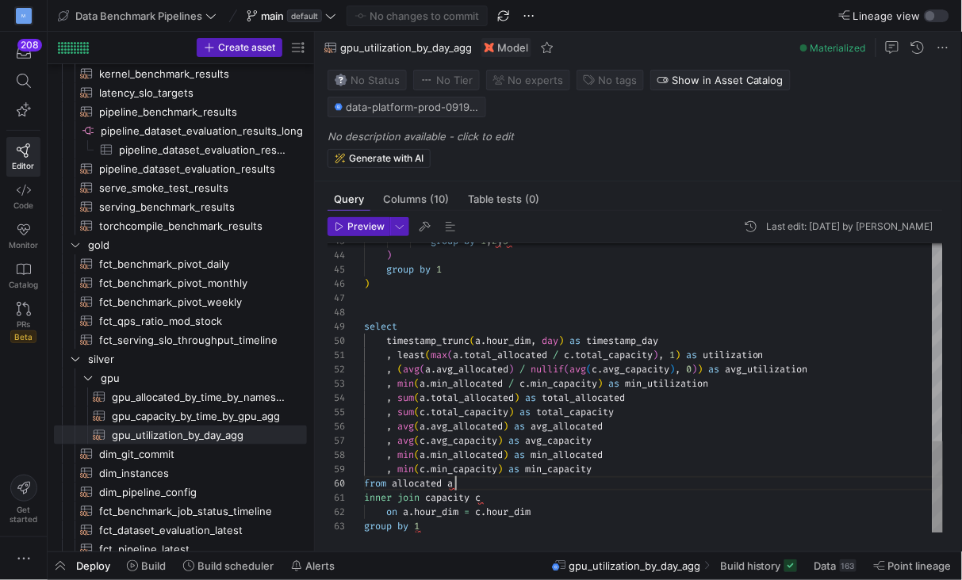
click at [631, 485] on div "group by 1 , 2 , 3 ) group by 1 ) select timestamp_trunc ( a . hour_dim , day )…" at bounding box center [654, 78] width 580 height 912
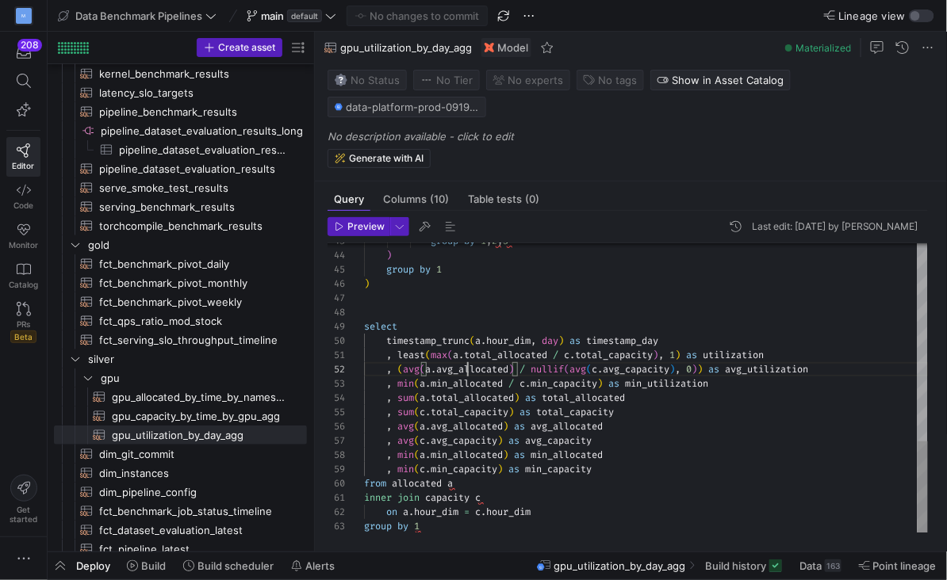
scroll to position [14, 103]
click at [469, 371] on div "group by 1 , 2 , 3 ) group by 1 ) select timestamp_trunc ( a . hour_dim , day )…" at bounding box center [646, 78] width 565 height 912
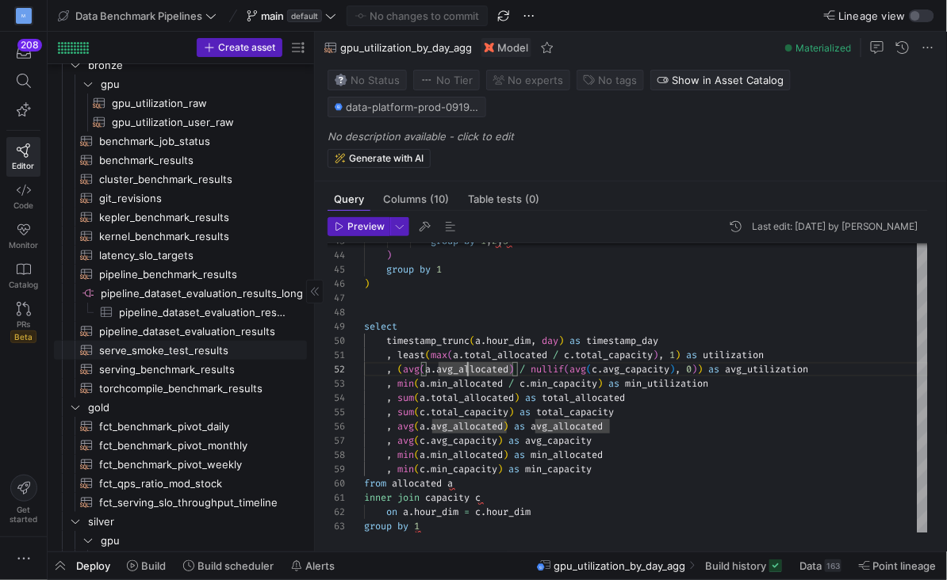
scroll to position [0, 0]
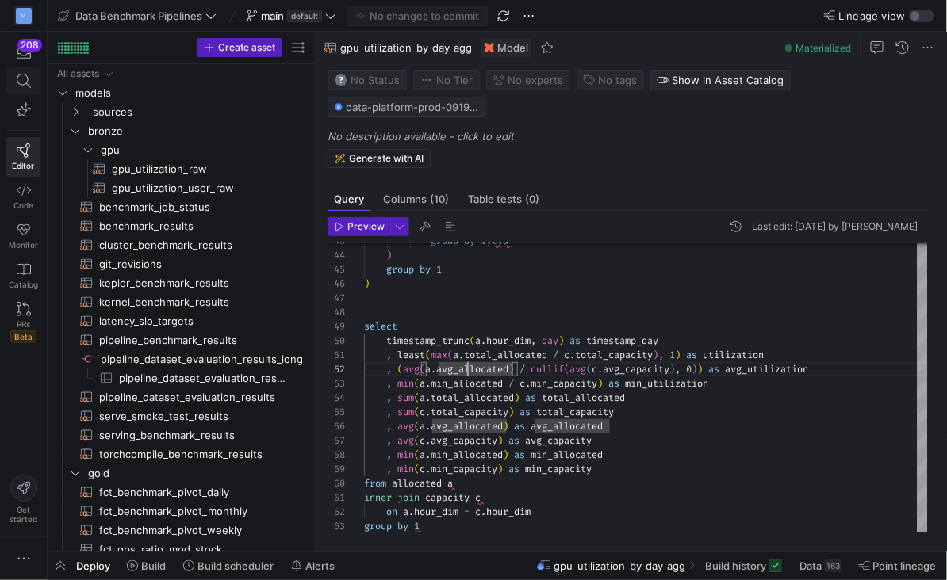
click at [24, 87] on icon at bounding box center [24, 81] width 14 height 14
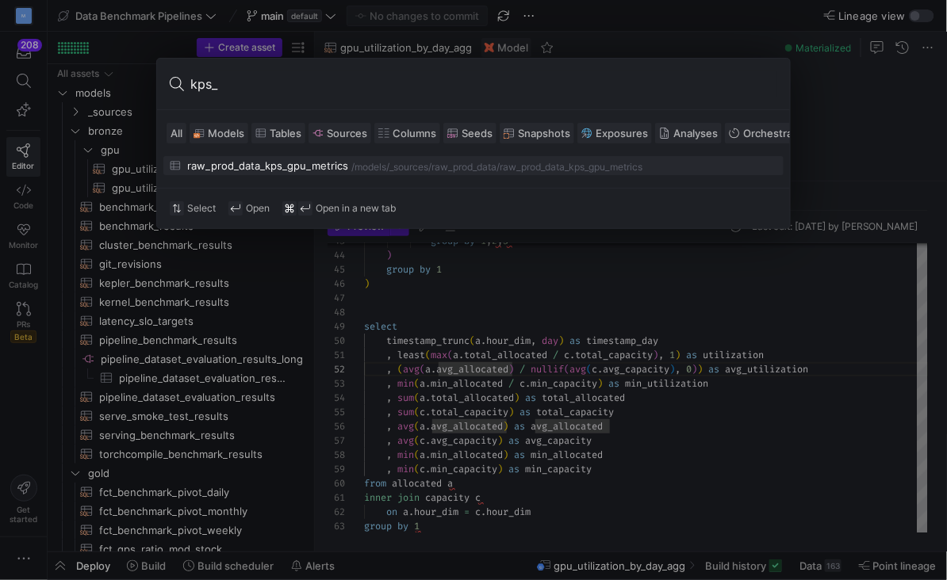
type input "kps_"
click at [280, 164] on div "raw_prod_data_kps_gpu_metrics" at bounding box center [267, 165] width 161 height 13
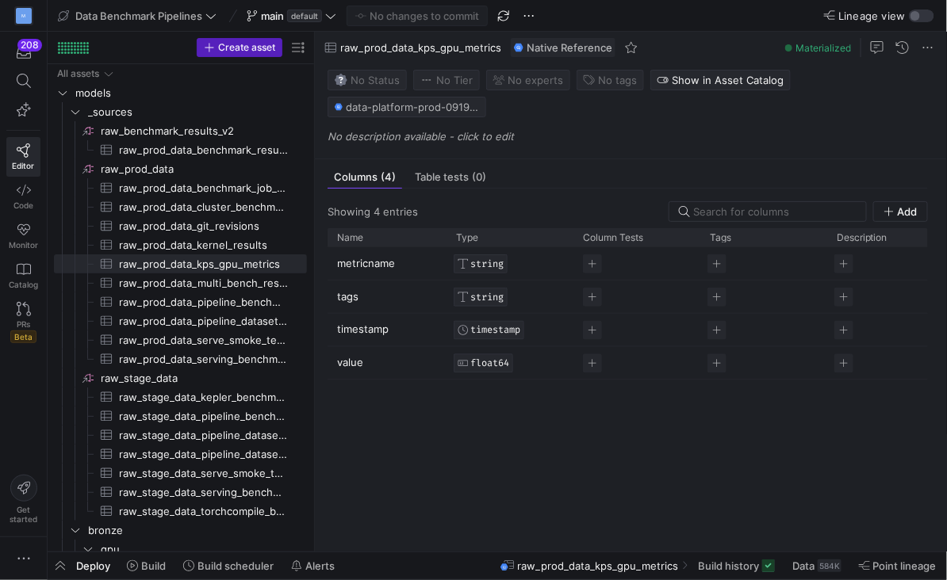
click at [363, 363] on p "value" at bounding box center [387, 362] width 100 height 31
click at [351, 364] on input "value" at bounding box center [379, 362] width 84 height 30
